Goal: Task Accomplishment & Management: Manage account settings

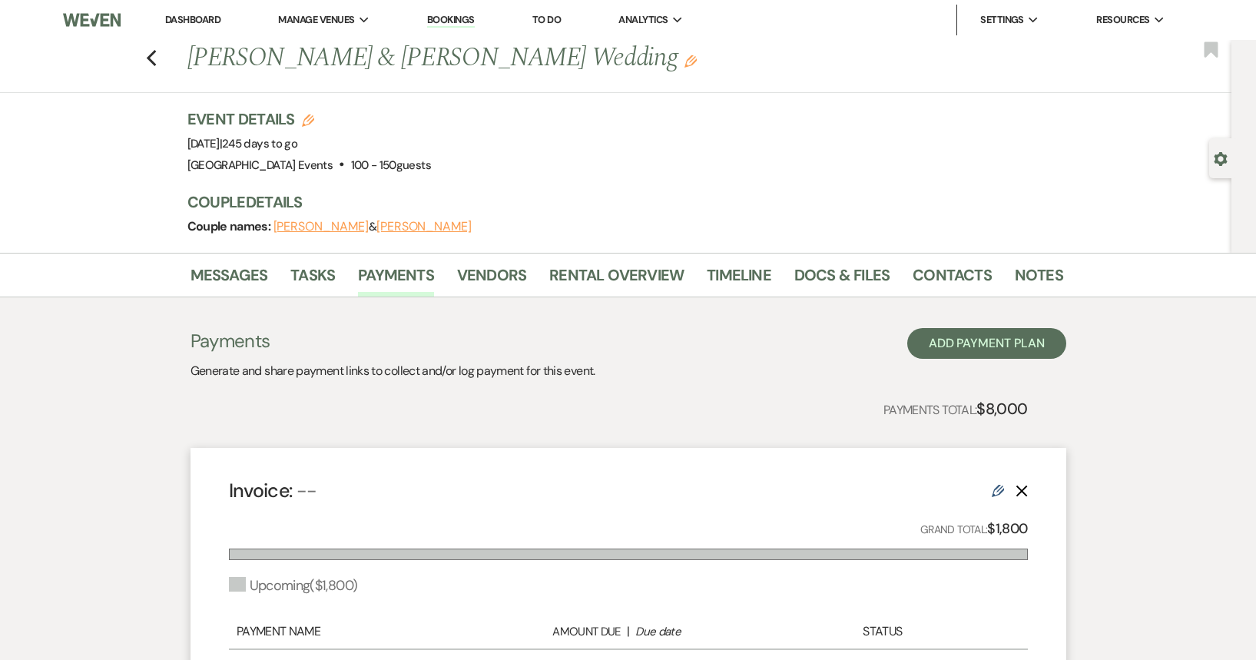
click at [175, 18] on link "Dashboard" at bounding box center [192, 19] width 55 height 13
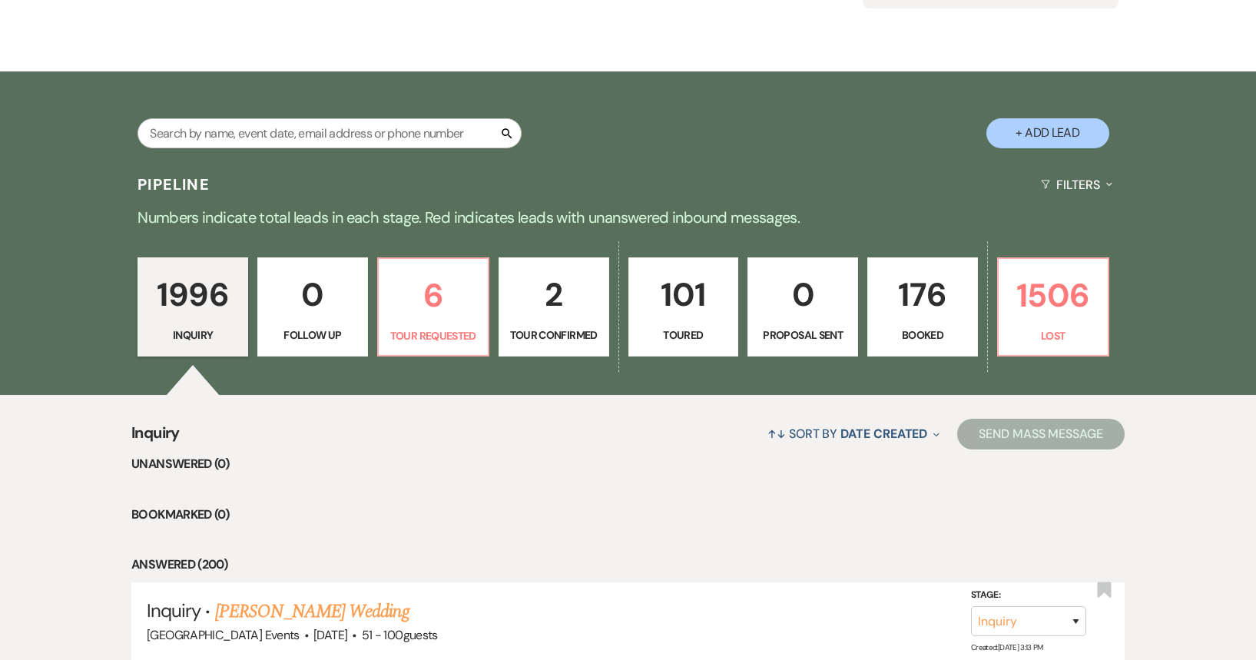
scroll to position [230, 0]
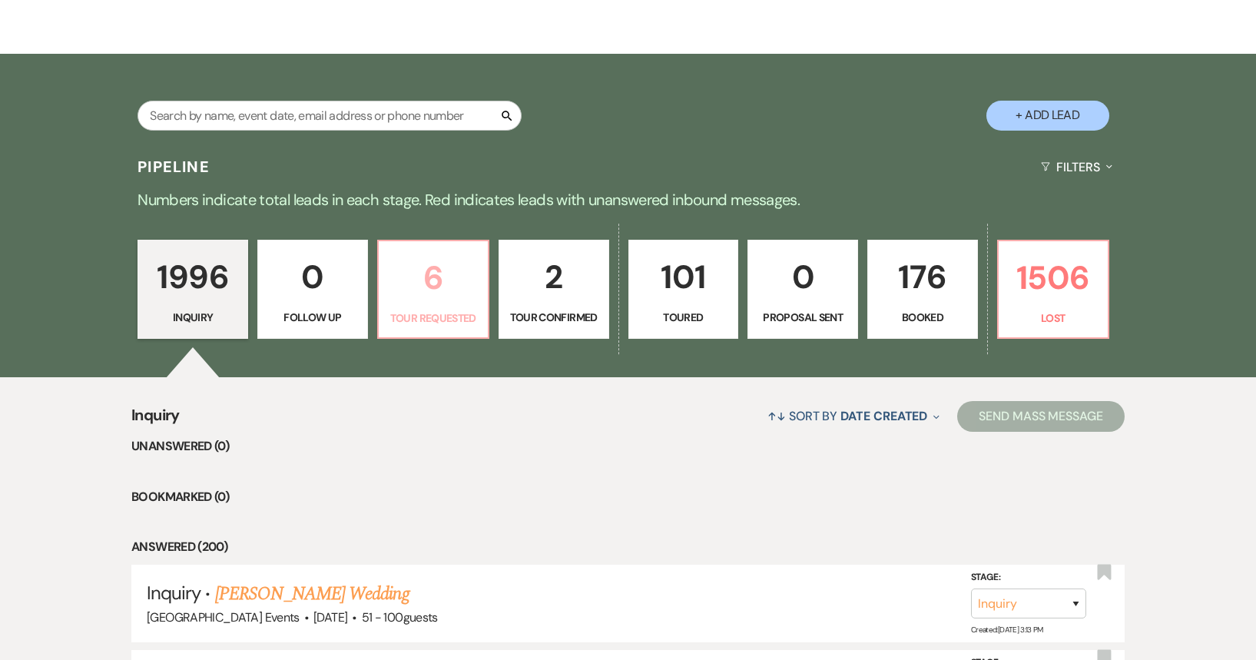
click at [429, 317] on p "Tour Requested" at bounding box center [433, 318] width 91 height 17
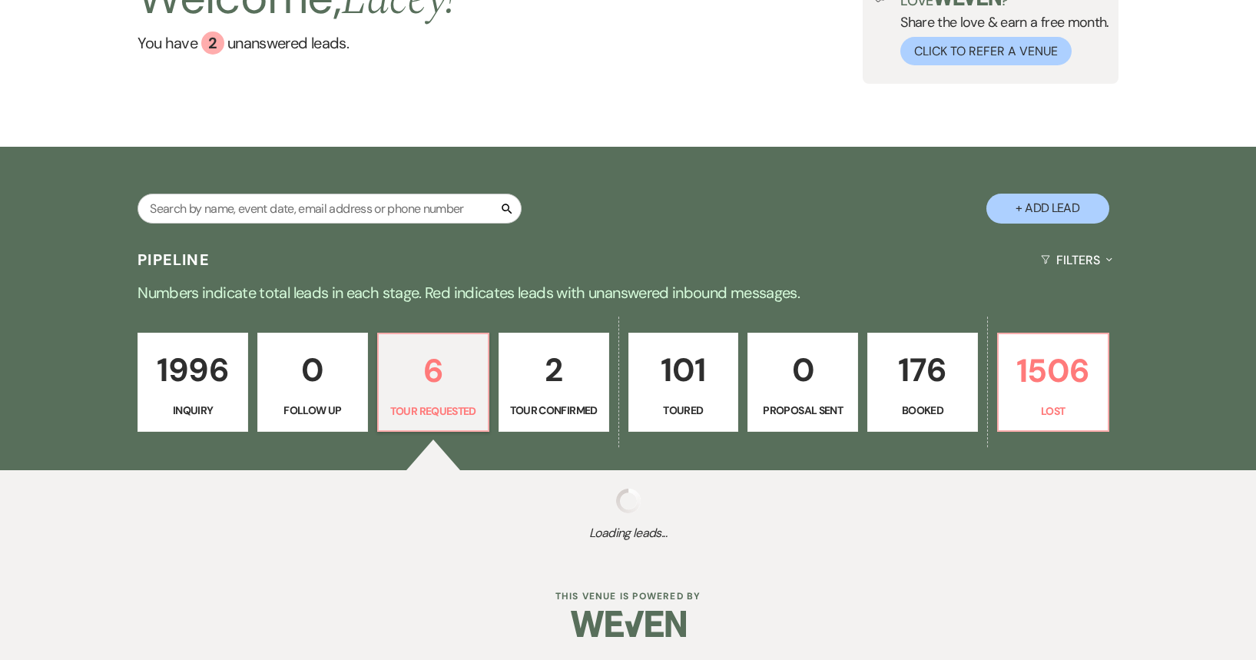
select select "2"
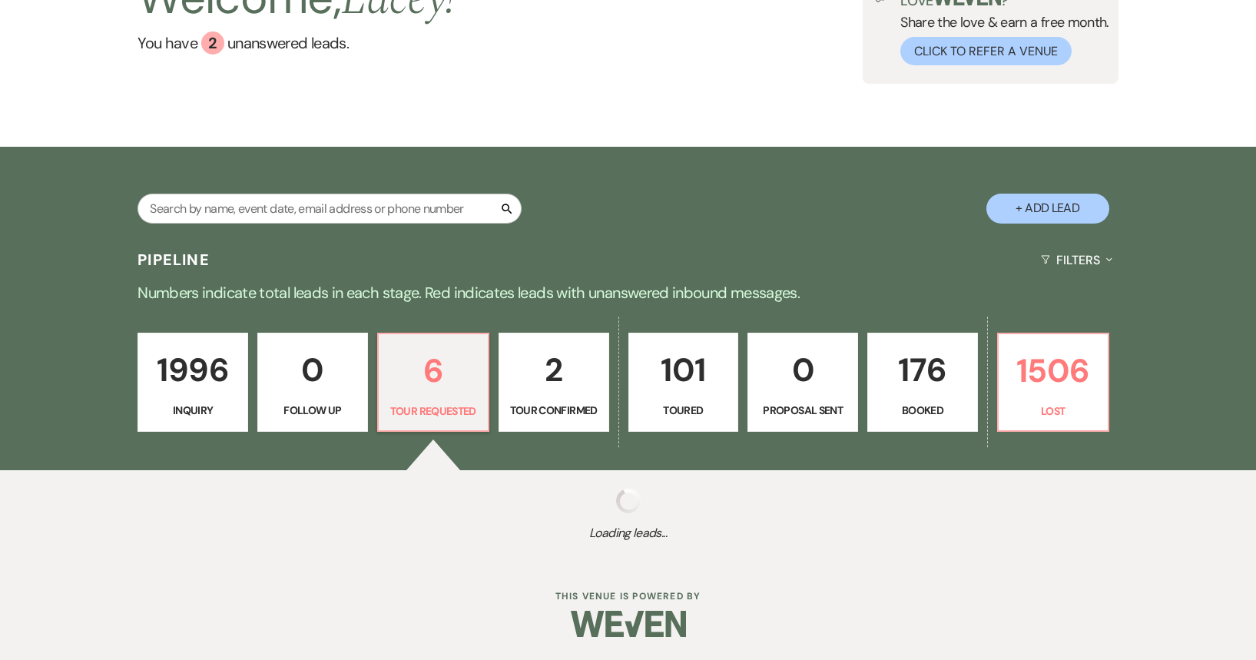
select select "2"
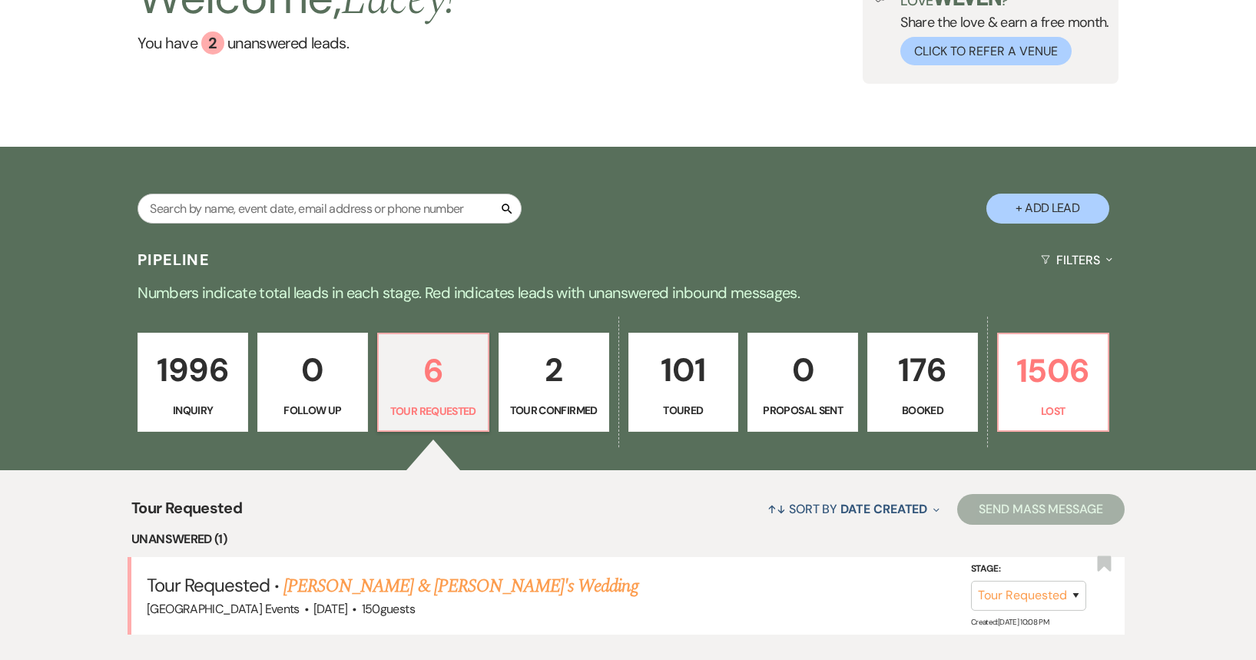
scroll to position [230, 0]
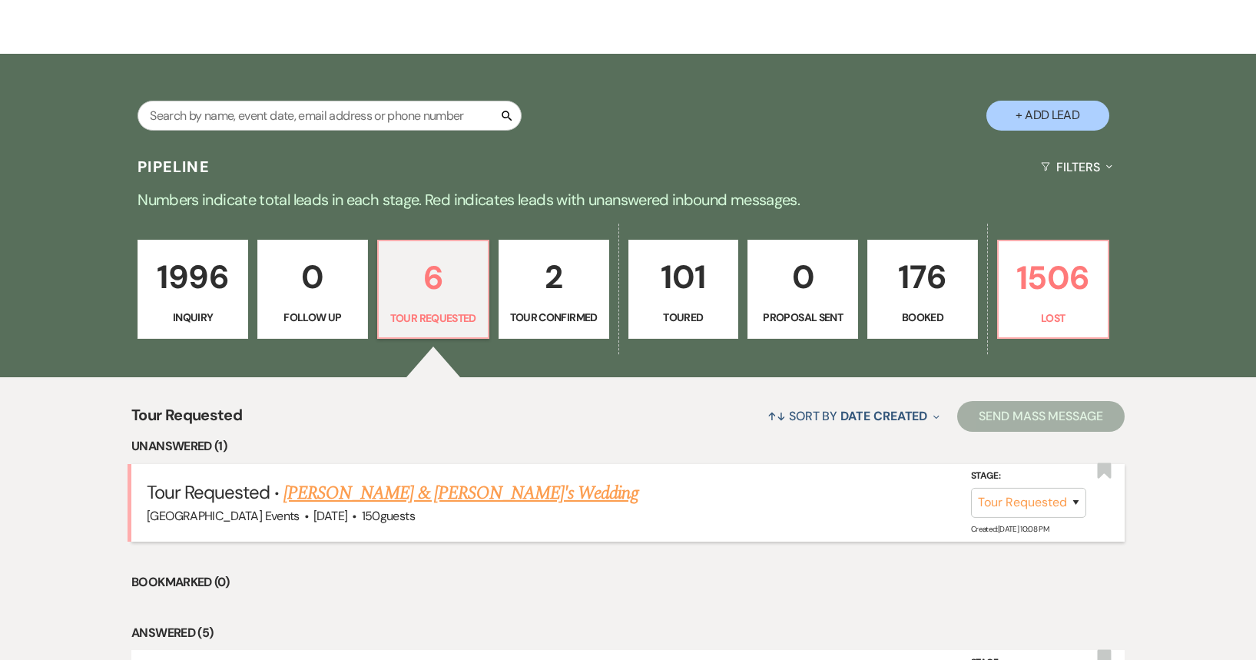
click at [432, 495] on link "[PERSON_NAME] & [PERSON_NAME]'s Wedding" at bounding box center [460, 493] width 355 height 28
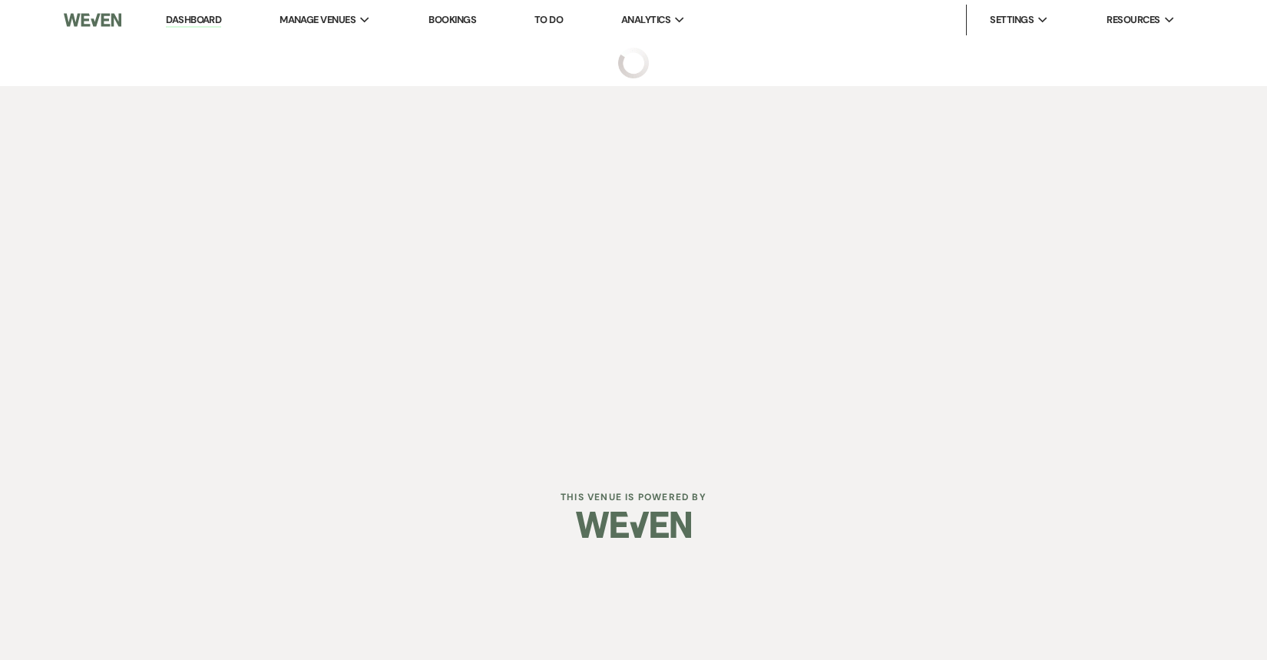
select select "2"
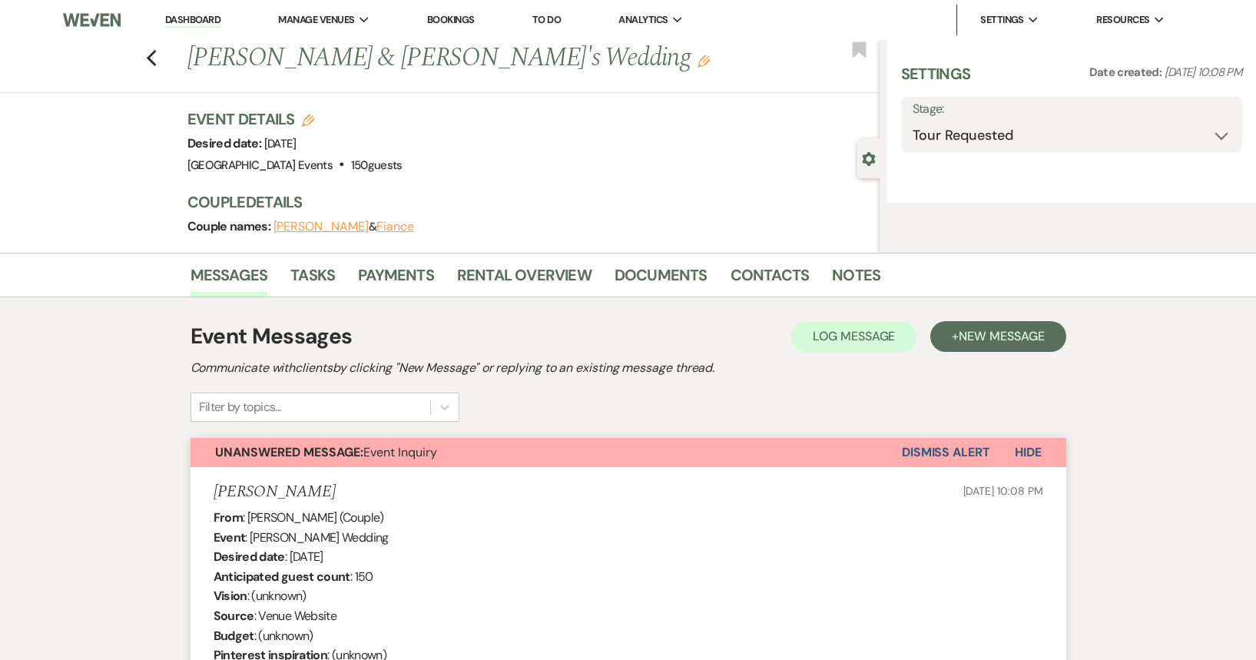
select select "5"
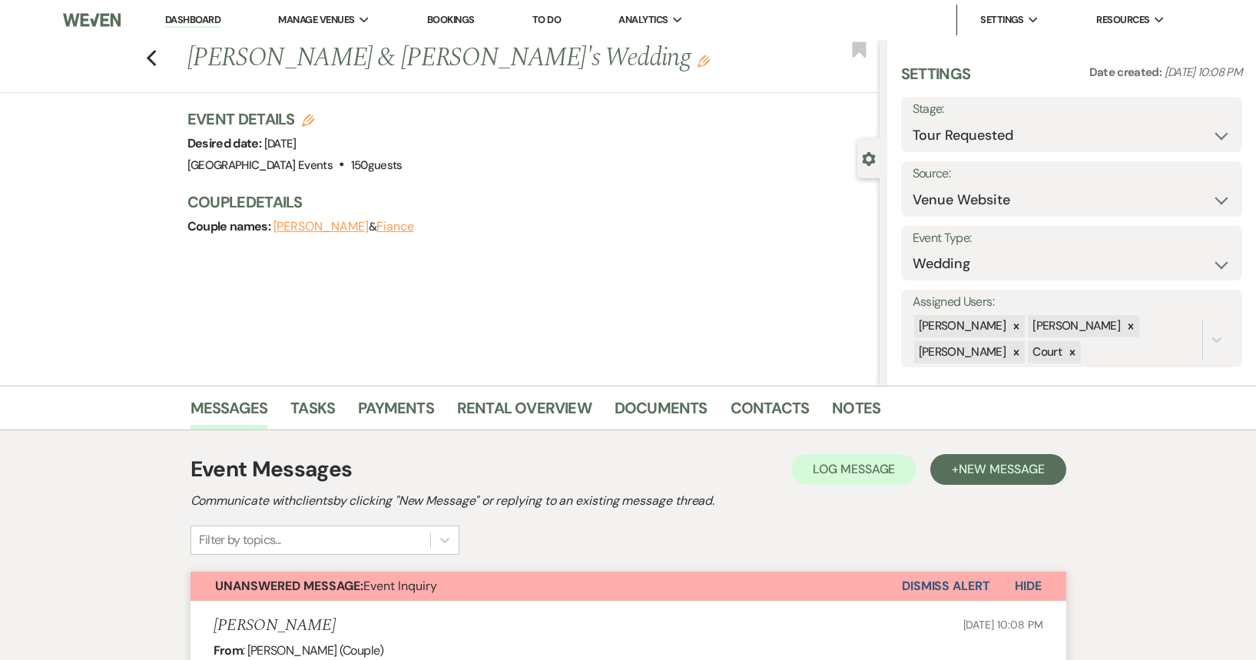
click at [194, 18] on link "Dashboard" at bounding box center [192, 20] width 55 height 15
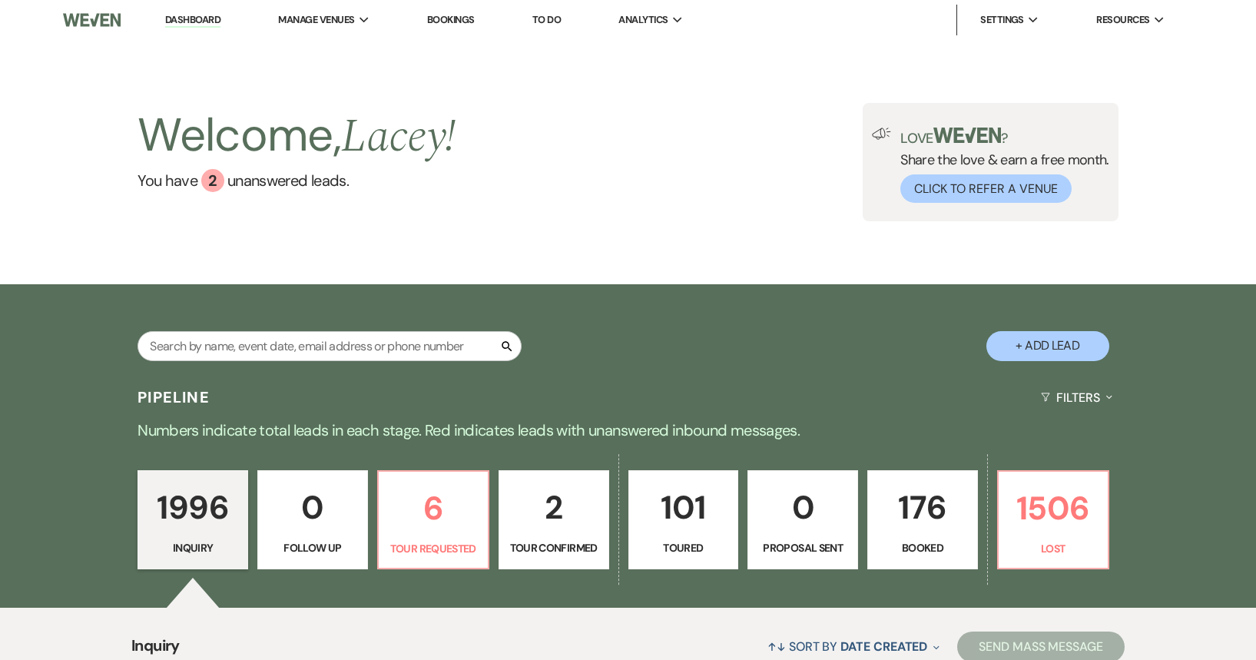
click at [579, 519] on p "2" at bounding box center [554, 507] width 91 height 51
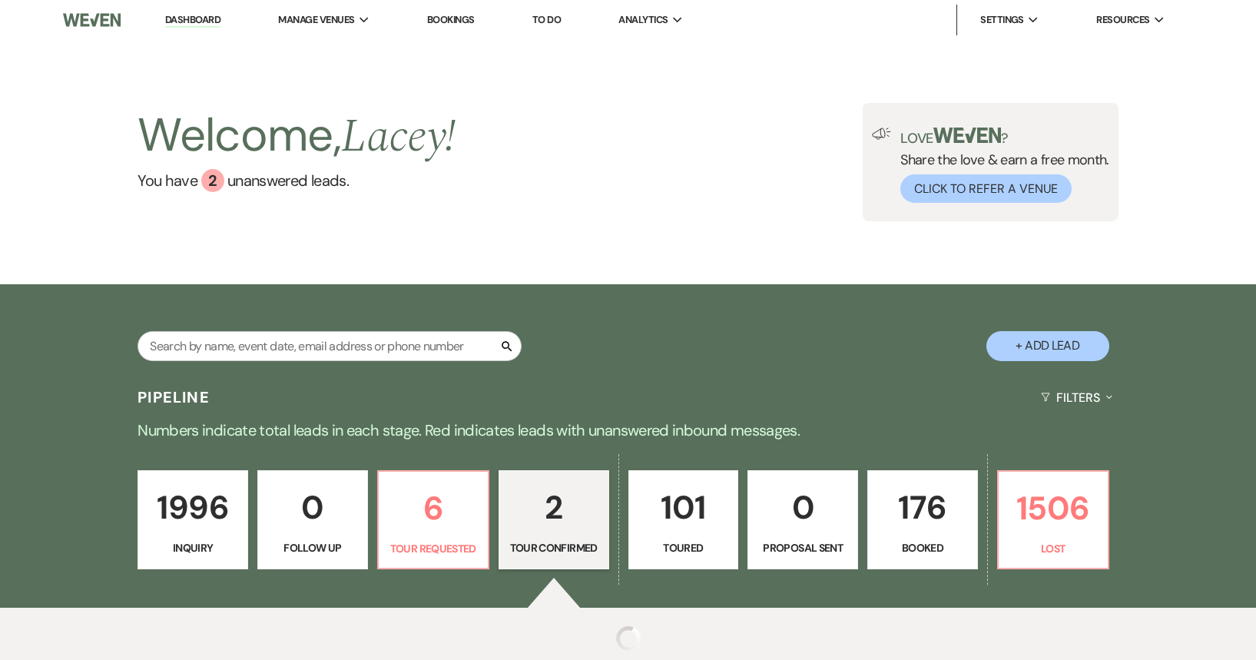
select select "4"
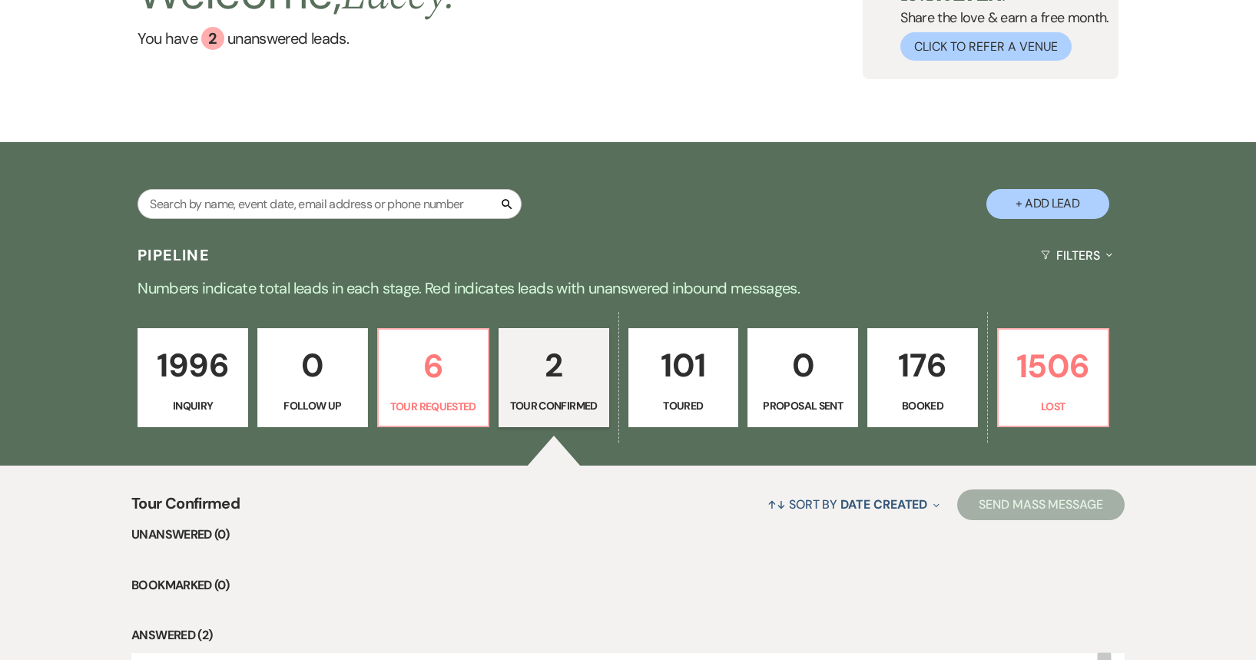
scroll to position [384, 0]
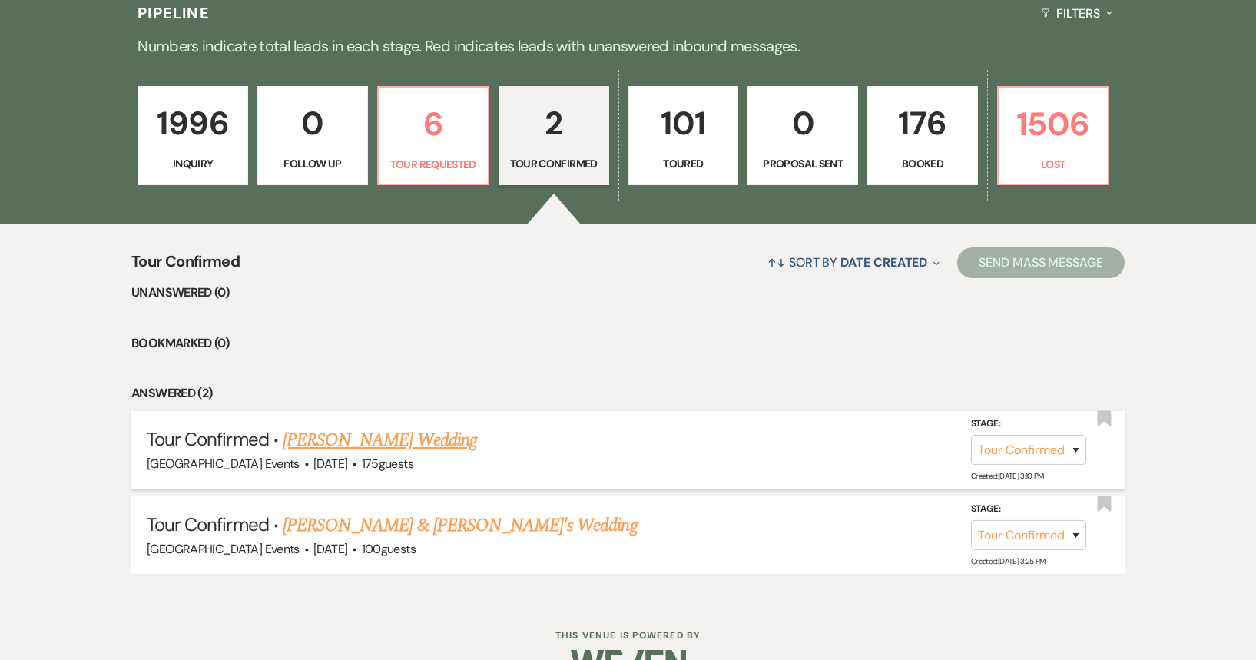
click at [439, 436] on link "[PERSON_NAME] Wedding" at bounding box center [380, 440] width 194 height 28
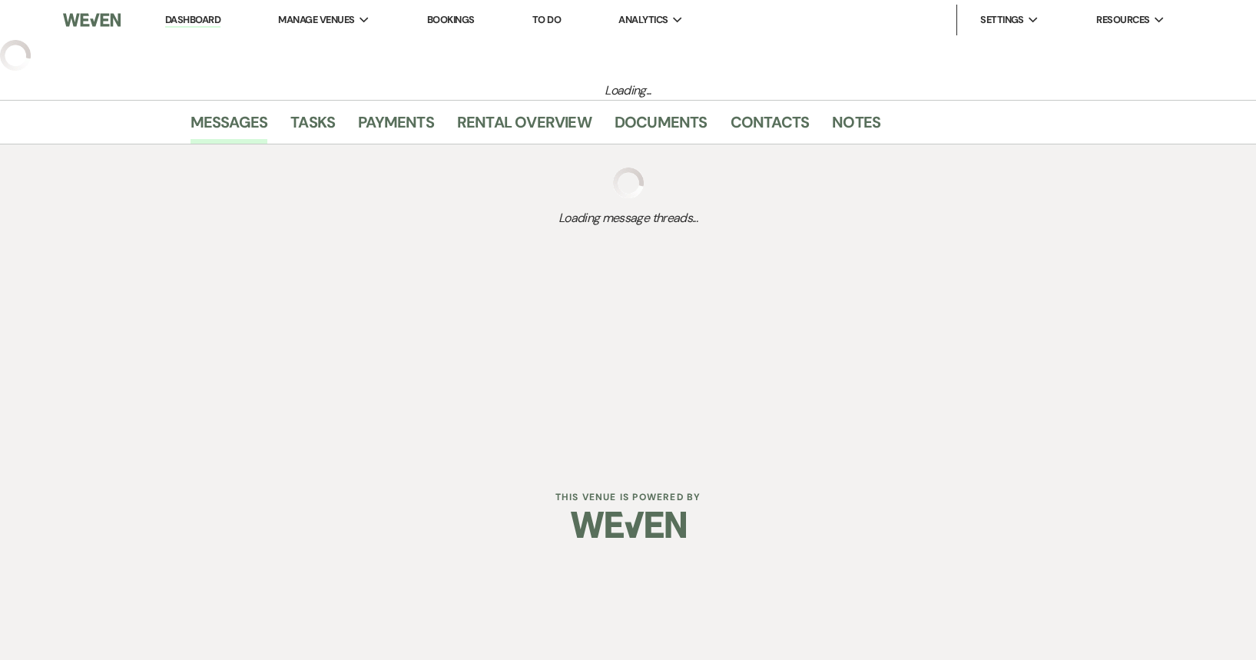
select select "4"
select select "5"
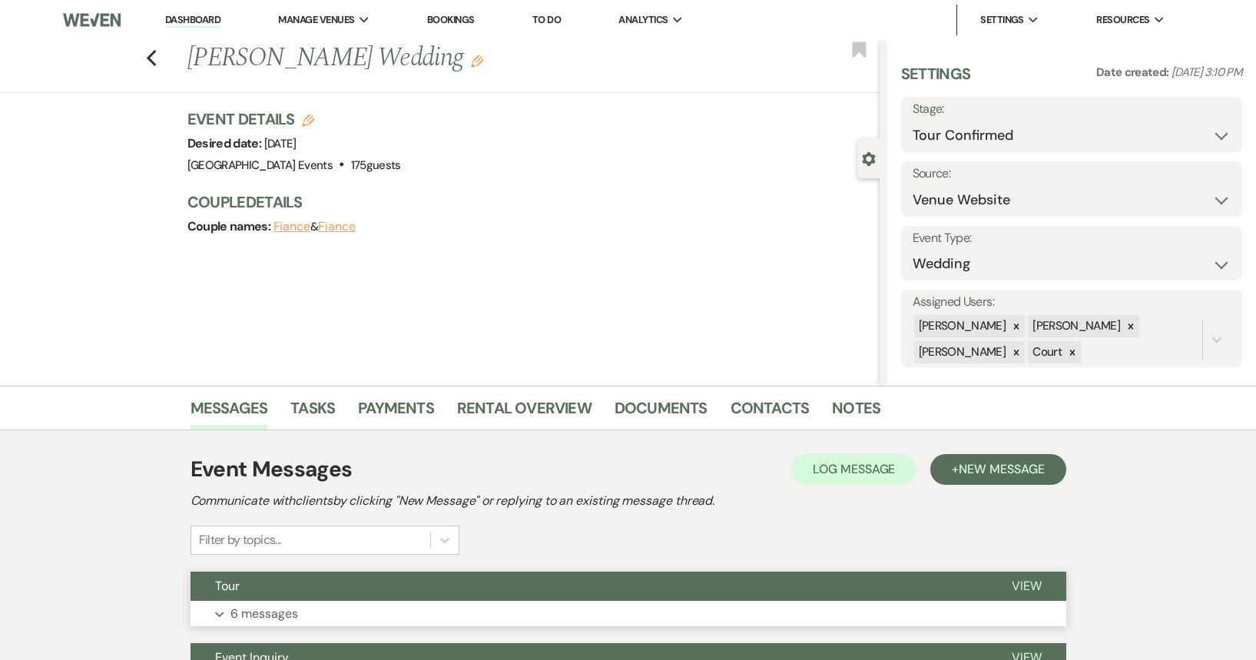
click at [745, 589] on button "Tour" at bounding box center [589, 586] width 797 height 29
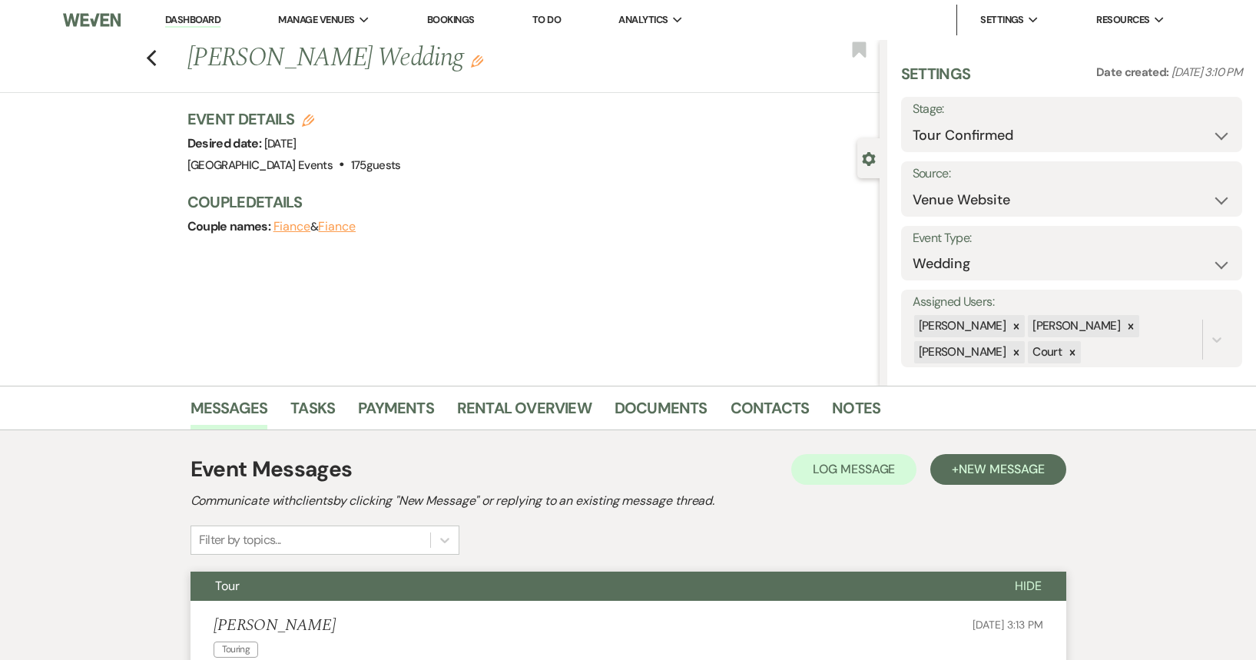
click at [198, 23] on link "Dashboard" at bounding box center [192, 20] width 55 height 15
